Goal: Find specific page/section: Locate a particular part of the current website

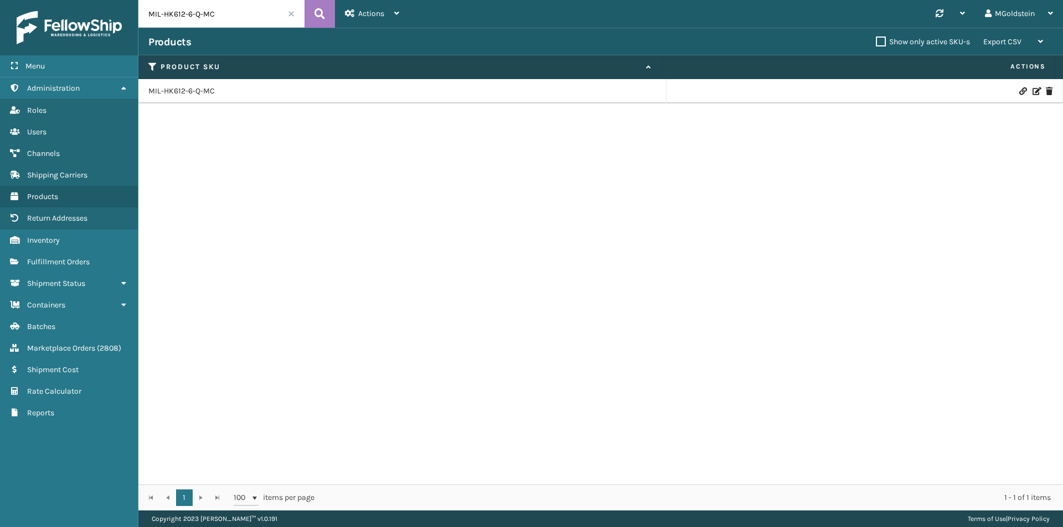
drag, startPoint x: 222, startPoint y: 7, endPoint x: 119, endPoint y: 18, distance: 104.1
click at [119, 0] on div "Menu Administration Roles Users Channels Shipping Carriers Products Return Addr…" at bounding box center [531, 0] width 1063 height 0
type input "cfb-dl"
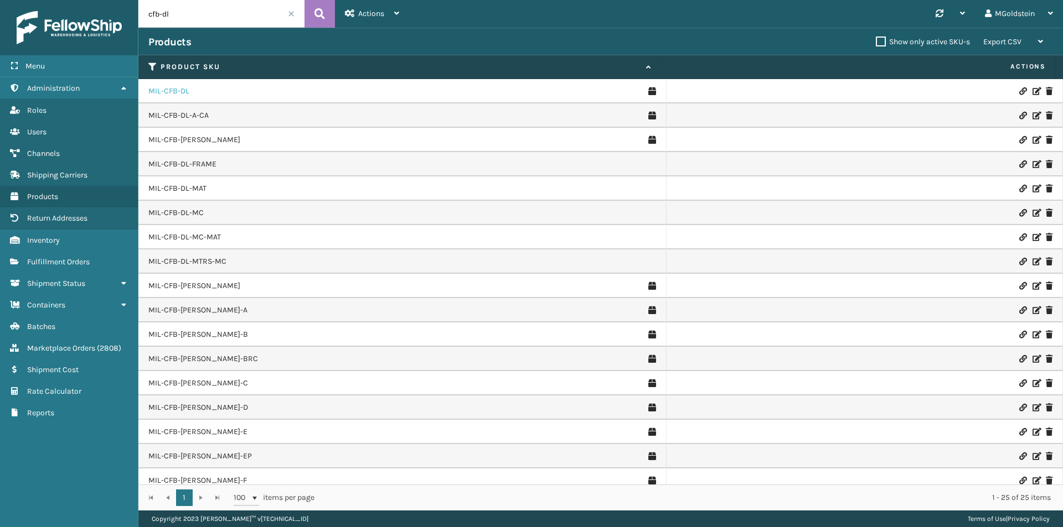
click at [172, 94] on link "MIL-CFB-DL" at bounding box center [168, 91] width 41 height 11
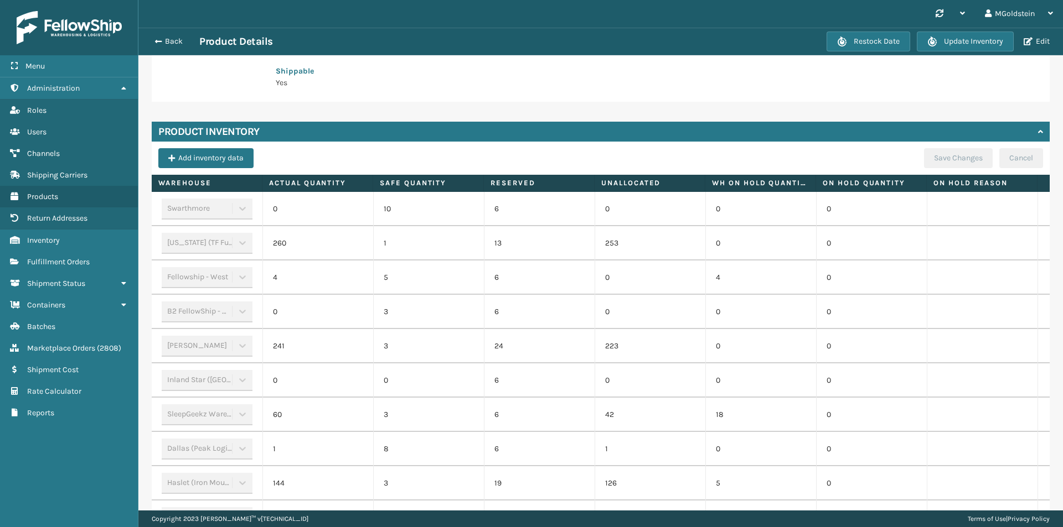
scroll to position [332, 0]
